Goal: Information Seeking & Learning: Find contact information

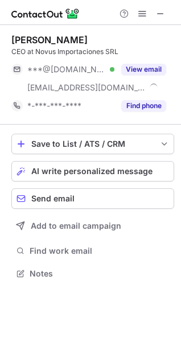
scroll to position [266, 181]
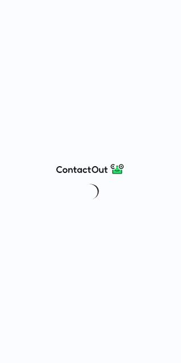
click at [142, 108] on div at bounding box center [90, 181] width 181 height 363
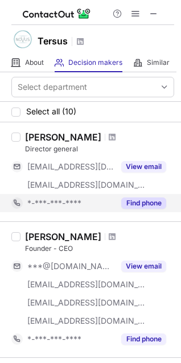
click at [136, 202] on button "Find phone" at bounding box center [143, 203] width 45 height 11
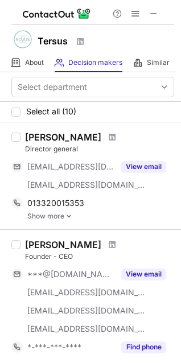
click at [59, 216] on link "Show more" at bounding box center [100, 216] width 147 height 8
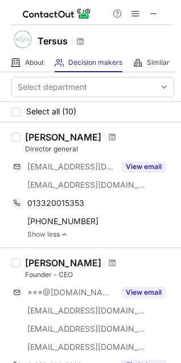
click at [48, 236] on link "Show less" at bounding box center [100, 235] width 147 height 8
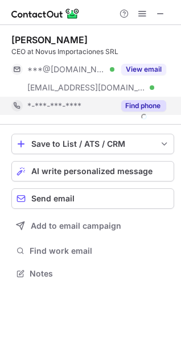
click at [133, 102] on button "Find phone" at bounding box center [143, 105] width 45 height 11
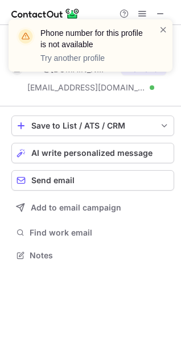
scroll to position [248, 181]
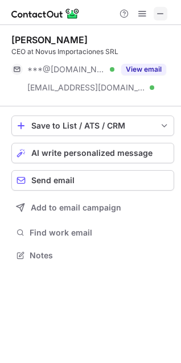
click at [163, 11] on span at bounding box center [160, 13] width 9 height 9
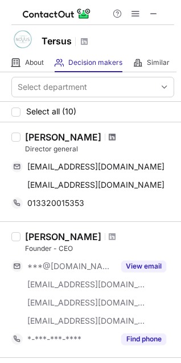
click at [116, 141] on span at bounding box center [112, 137] width 7 height 9
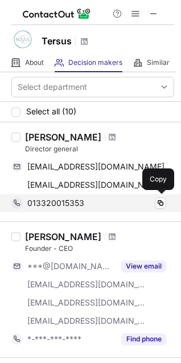
scroll to position [57, 0]
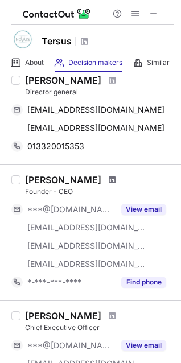
click at [109, 178] on span at bounding box center [112, 179] width 7 height 9
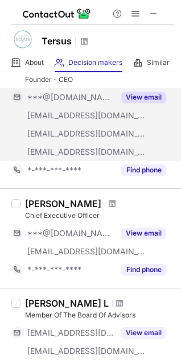
scroll to position [171, 0]
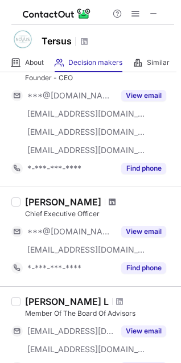
click at [109, 201] on span at bounding box center [112, 202] width 7 height 9
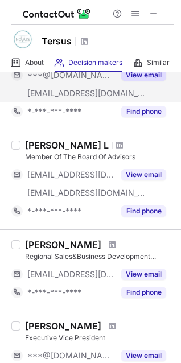
scroll to position [342, 0]
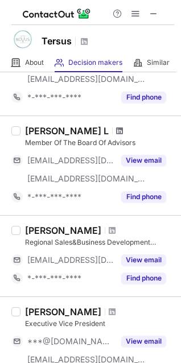
click at [116, 129] on span at bounding box center [119, 130] width 7 height 9
click at [155, 13] on span at bounding box center [153, 13] width 9 height 9
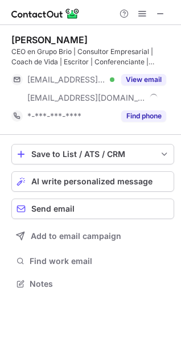
scroll to position [276, 181]
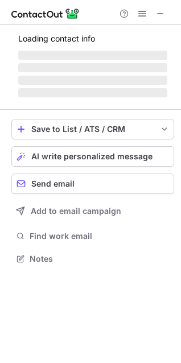
scroll to position [276, 181]
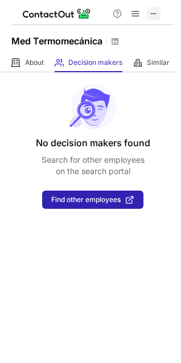
click at [152, 10] on span at bounding box center [153, 13] width 9 height 9
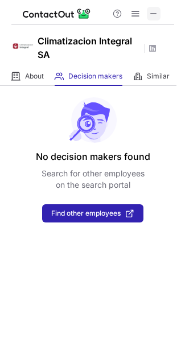
click at [152, 11] on span at bounding box center [153, 13] width 9 height 9
